Goal: Check status

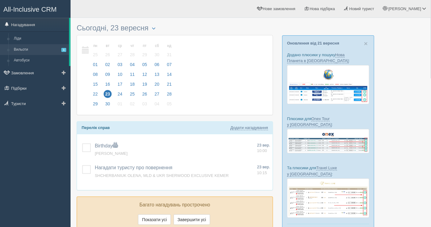
click at [36, 50] on link "Вильоти 1" at bounding box center [40, 49] width 58 height 11
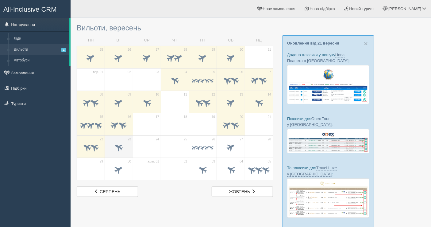
click at [122, 143] on span at bounding box center [118, 148] width 21 height 10
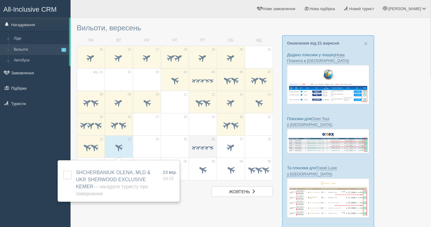
click at [192, 146] on span at bounding box center [195, 148] width 6 height 6
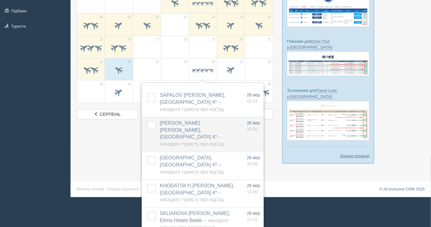
scroll to position [78, 0]
